Goal: Task Accomplishment & Management: Manage account settings

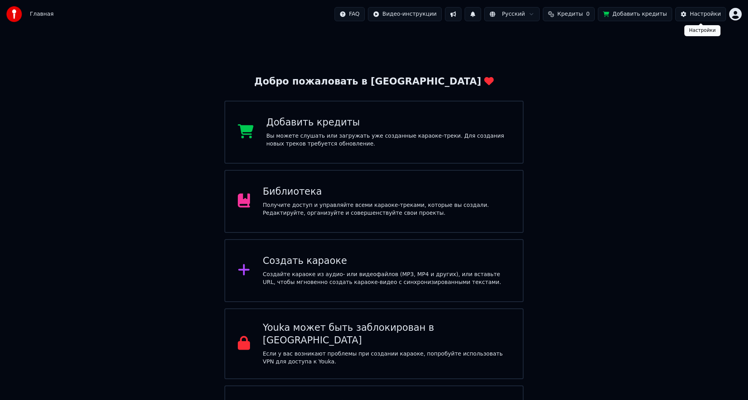
click at [712, 20] on button "Настройки" at bounding box center [700, 14] width 51 height 14
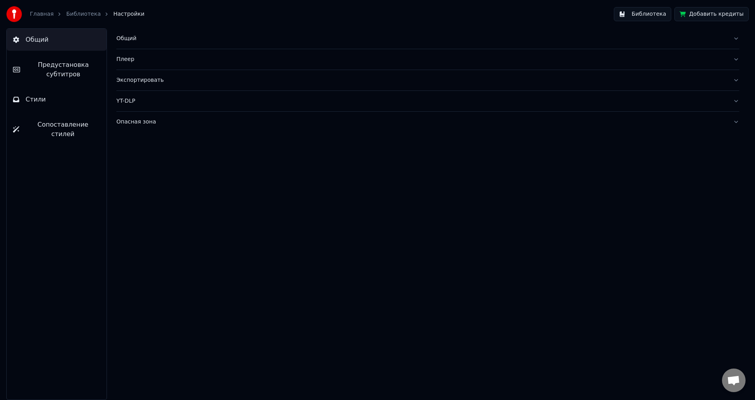
click at [37, 16] on link "Главная" at bounding box center [42, 14] width 24 height 8
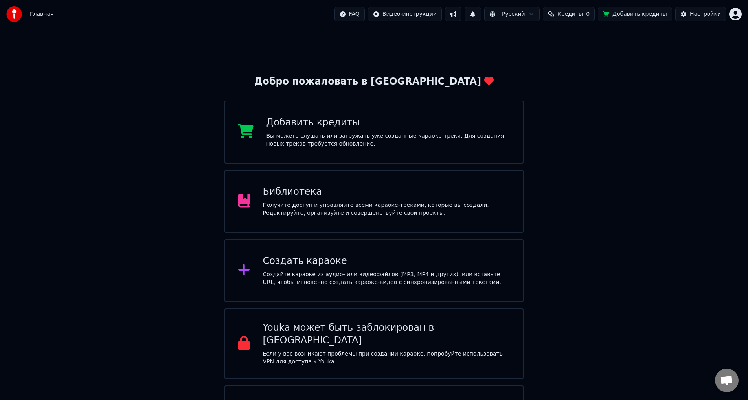
click at [733, 13] on html "Главная FAQ Видео-инструкции Русский Кредиты 0 Добавить кредиты Настройки Добро…" at bounding box center [374, 225] width 748 height 451
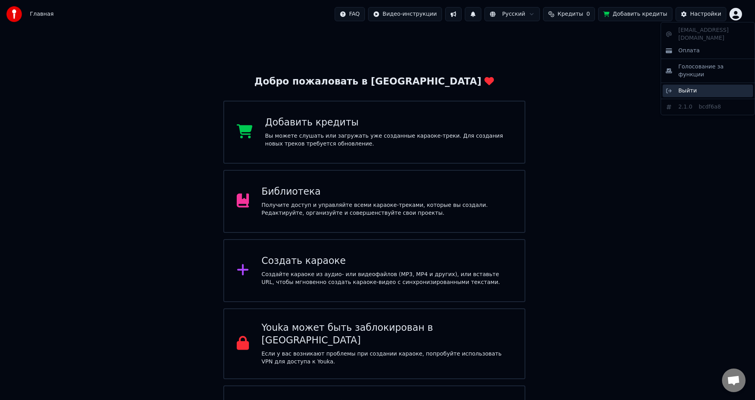
click at [690, 87] on span "Выйти" at bounding box center [687, 91] width 18 height 8
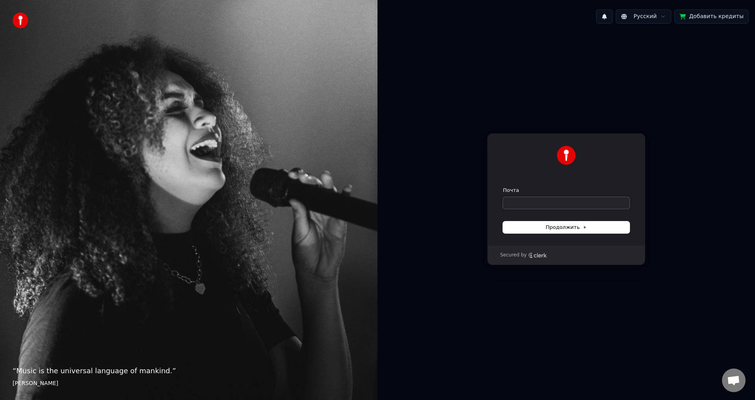
click at [541, 199] on input "Почта" at bounding box center [566, 203] width 127 height 12
click at [558, 228] on span "Продолжить" at bounding box center [566, 227] width 41 height 7
type input "**********"
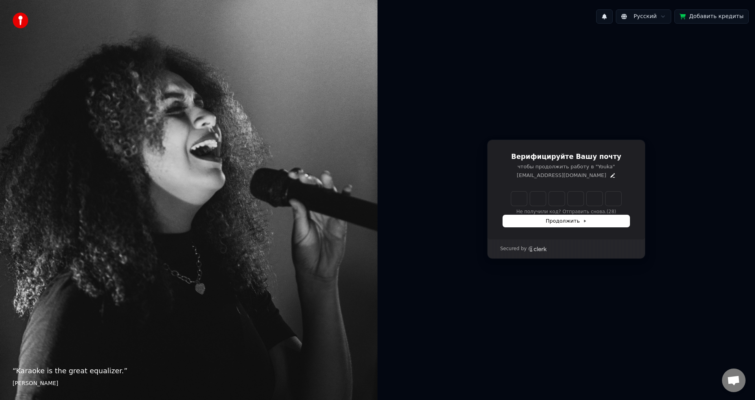
drag, startPoint x: 522, startPoint y: 207, endPoint x: 519, endPoint y: 191, distance: 16.7
click at [522, 205] on div "Не получили код? Отправить снова. (28)" at bounding box center [566, 203] width 127 height 24
click at [519, 191] on div "Верифицируйте Вашу почту чтобы продолжить работу в "Youka" [EMAIL_ADDRESS][DOMA…" at bounding box center [566, 190] width 158 height 100
click at [520, 196] on input "Enter verification code" at bounding box center [566, 198] width 110 height 14
type input "******"
